Goal: Check status: Check status

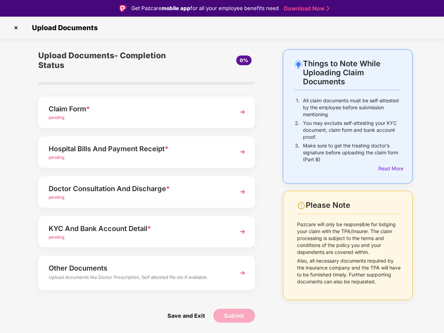
click at [16, 28] on img at bounding box center [15, 27] width 11 height 11
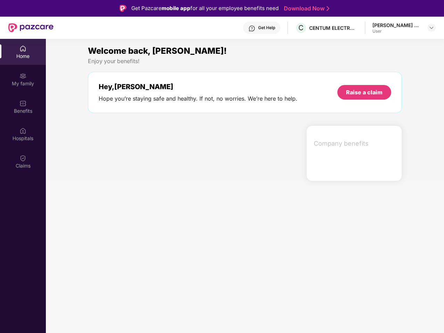
click at [389, 169] on div "Company benefits" at bounding box center [354, 154] width 96 height 56
click at [147, 112] on div "Hey, [PERSON_NAME] you’re staying safe and healthy. If not, no worries. We’re h…" at bounding box center [245, 92] width 314 height 41
click at [147, 152] on div at bounding box center [194, 154] width 218 height 56
click at [147, 192] on section "Welcome back, [PERSON_NAME]! Enjoy your benefits! Hey, [PERSON_NAME] you’re sta…" at bounding box center [245, 205] width 398 height 333
click at [147, 232] on section "Welcome back, [PERSON_NAME]! Enjoy your benefits! Hey, [PERSON_NAME] you’re sta…" at bounding box center [245, 205] width 398 height 333
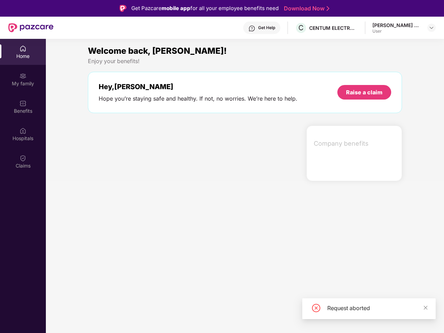
click at [147, 273] on section "Welcome back, [PERSON_NAME]! Enjoy your benefits! Hey, [PERSON_NAME] you’re sta…" at bounding box center [245, 205] width 398 height 333
click at [186, 316] on section "Welcome back, [PERSON_NAME]! Enjoy your benefits! Hey, [PERSON_NAME] you’re sta…" at bounding box center [245, 205] width 398 height 333
click at [234, 316] on section "Welcome back, [PERSON_NAME]! Enjoy your benefits! Hey, [PERSON_NAME] you’re sta…" at bounding box center [245, 205] width 398 height 333
